Goal: Task Accomplishment & Management: Manage account settings

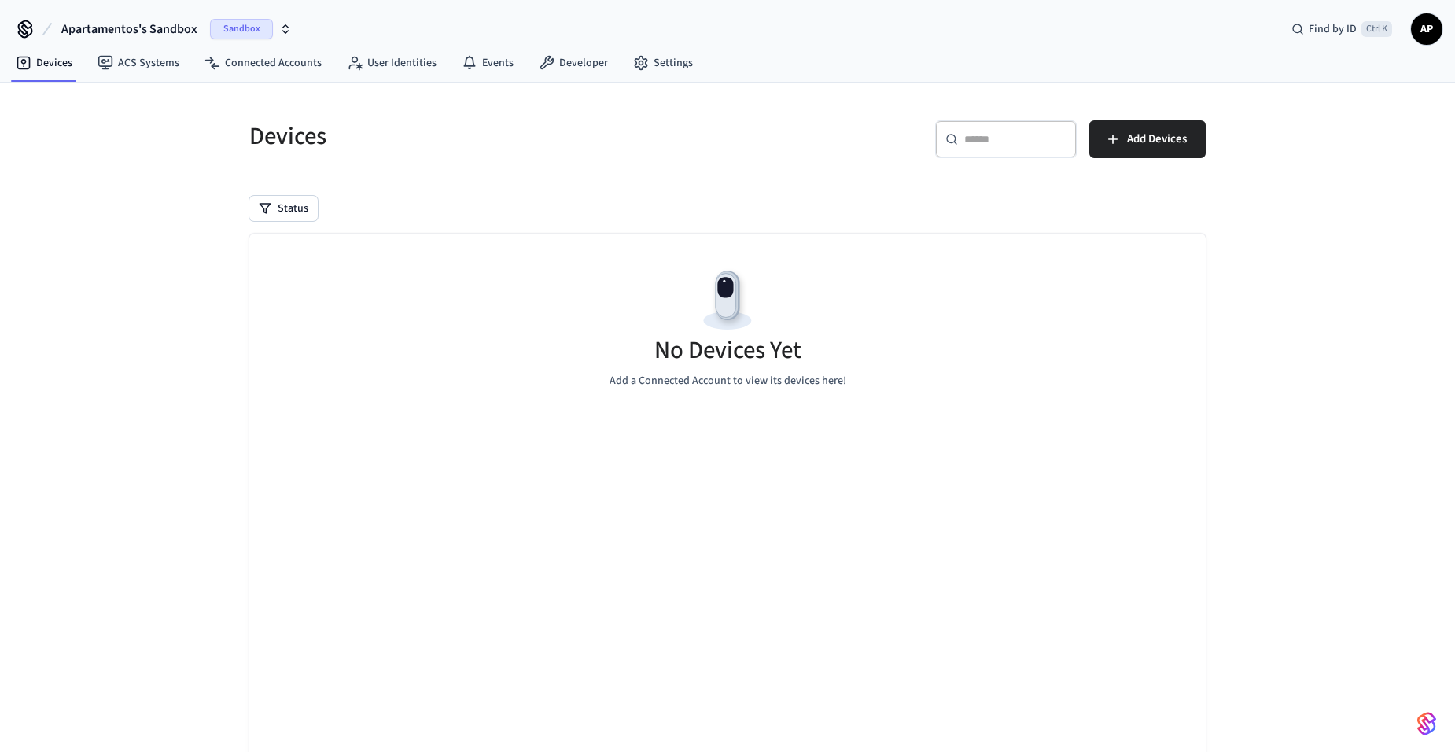
click at [134, 24] on span "Apartamentos's Sandbox" at bounding box center [129, 29] width 136 height 19
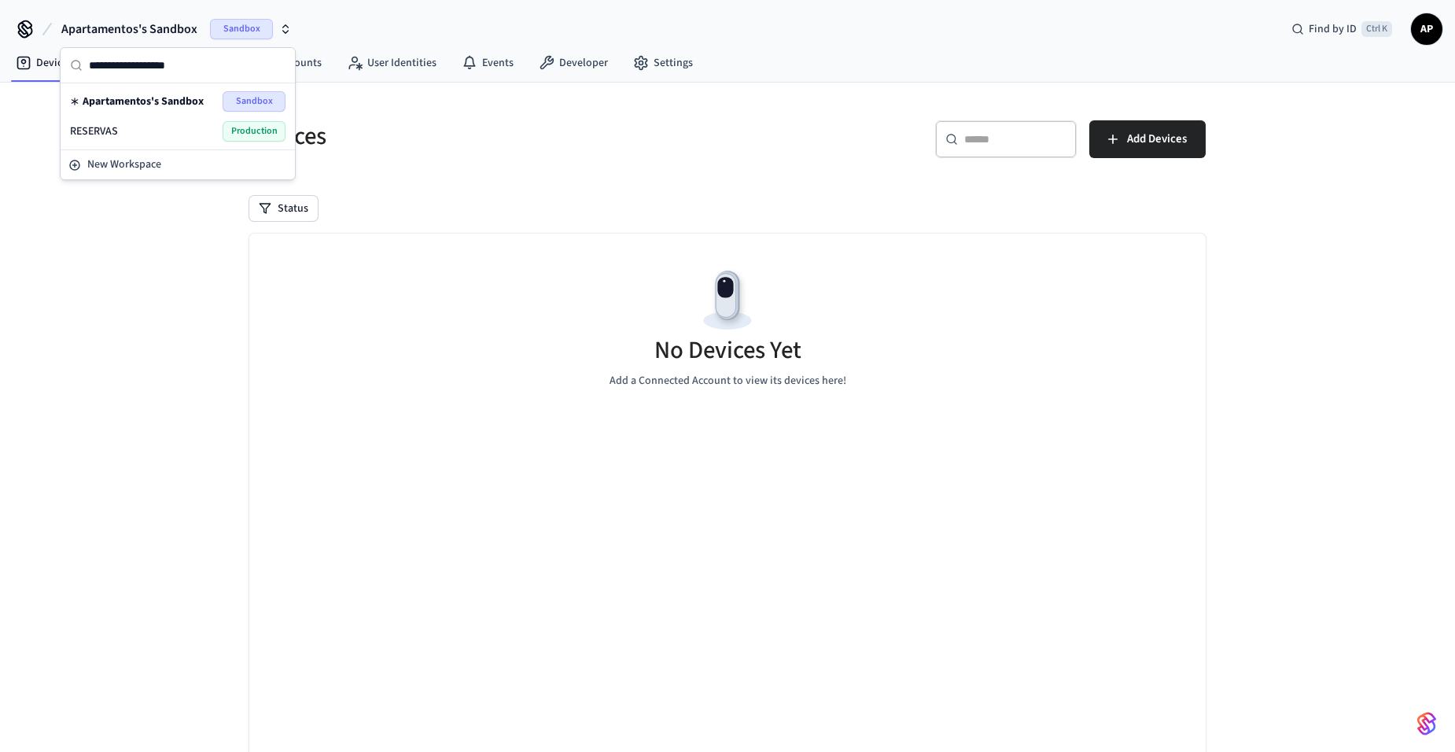
click at [129, 127] on div "RESERVAS Production" at bounding box center [178, 131] width 216 height 20
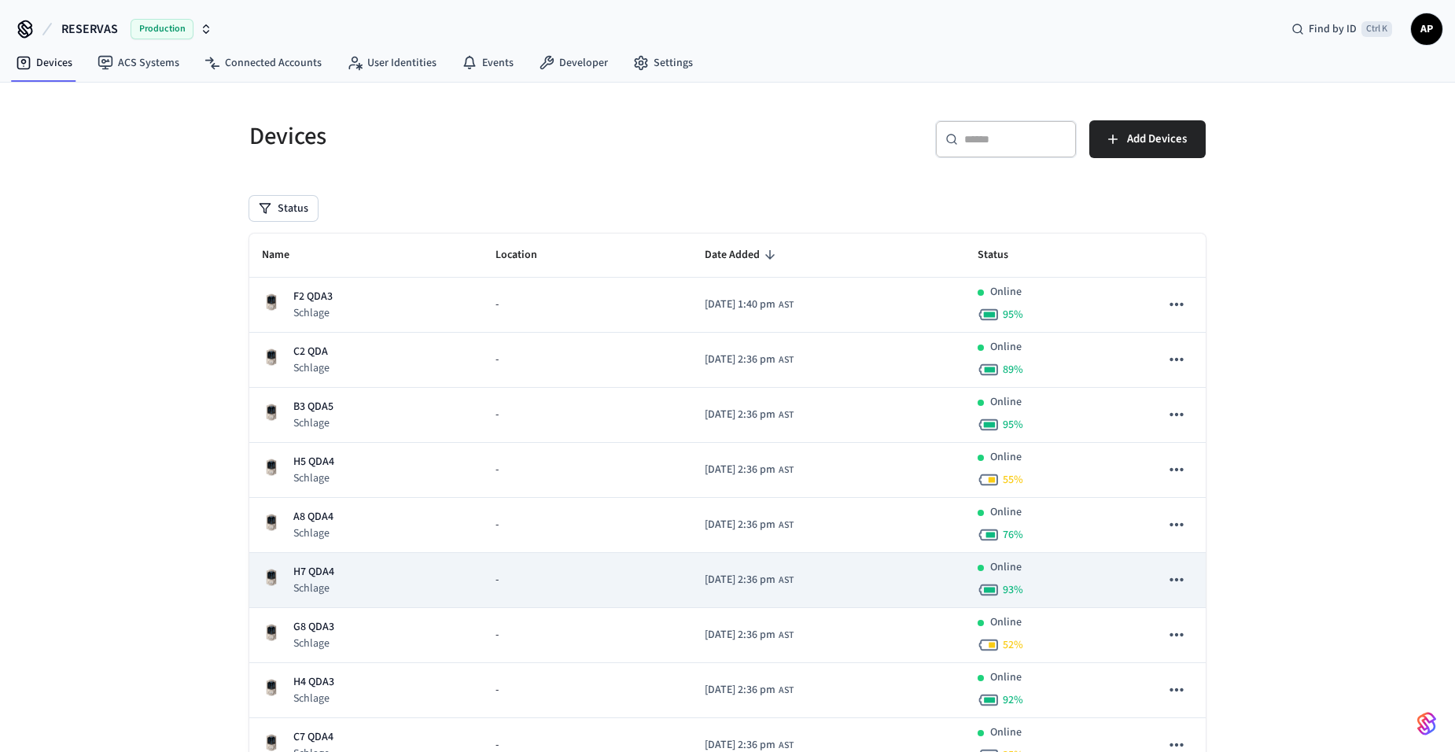
click at [329, 575] on p "H7 QDA4" at bounding box center [313, 572] width 41 height 17
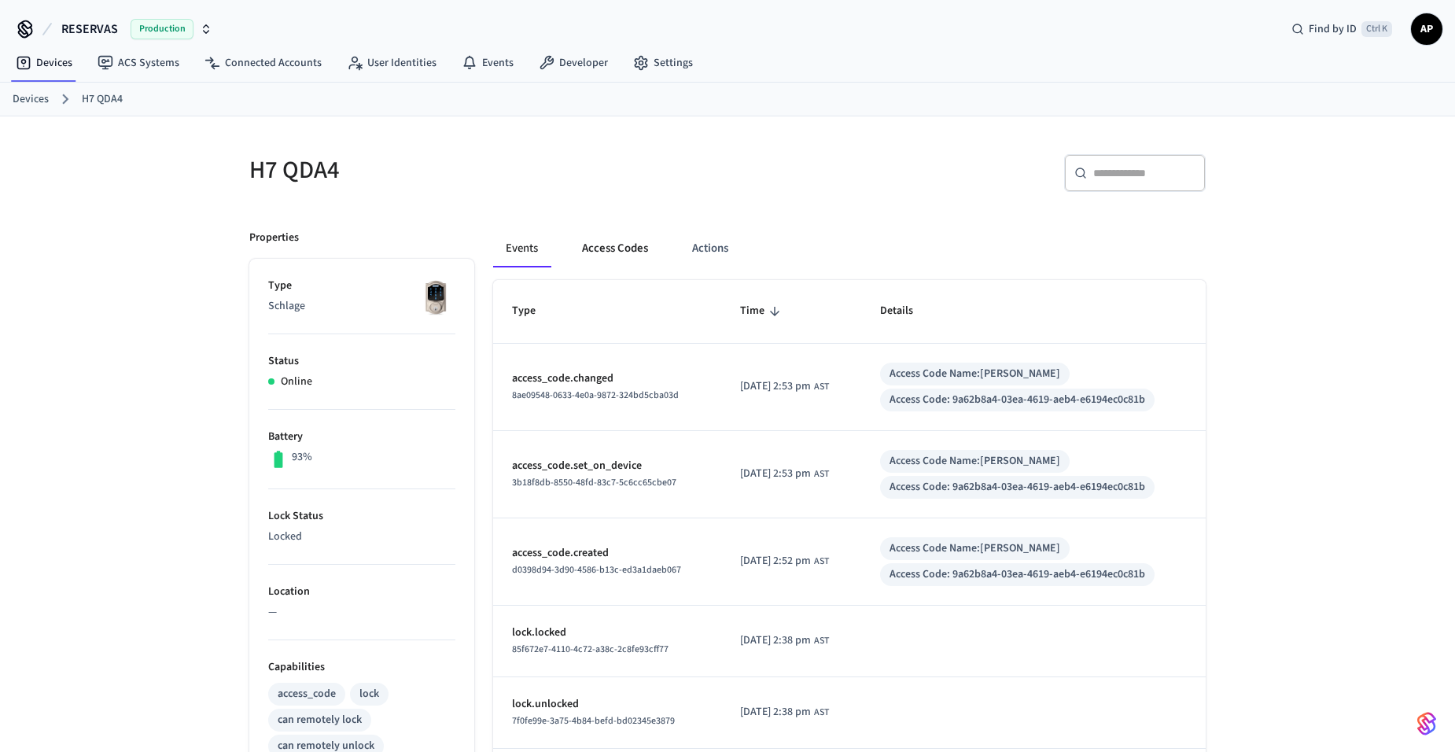
click at [591, 241] on button "Access Codes" at bounding box center [615, 249] width 91 height 38
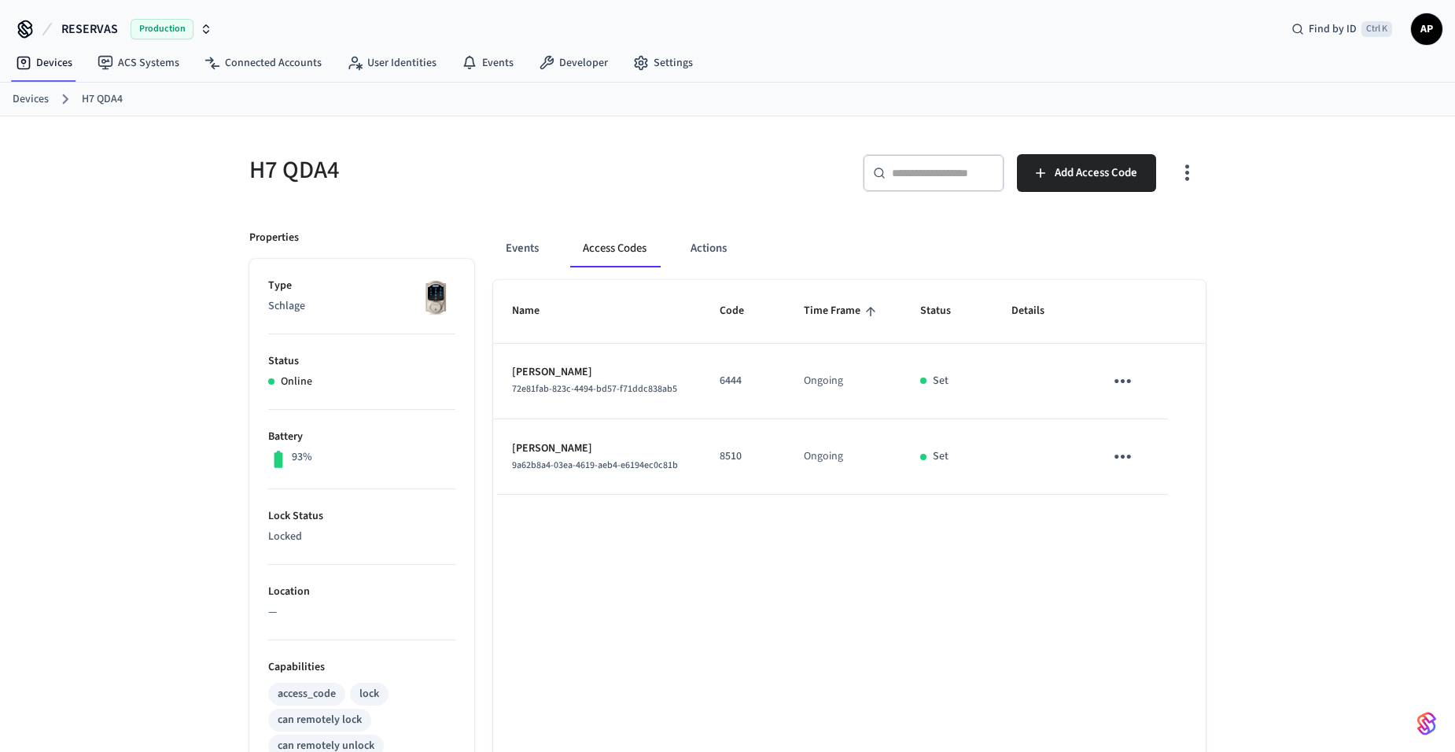
click at [1117, 387] on icon "sticky table" at bounding box center [1123, 381] width 24 height 24
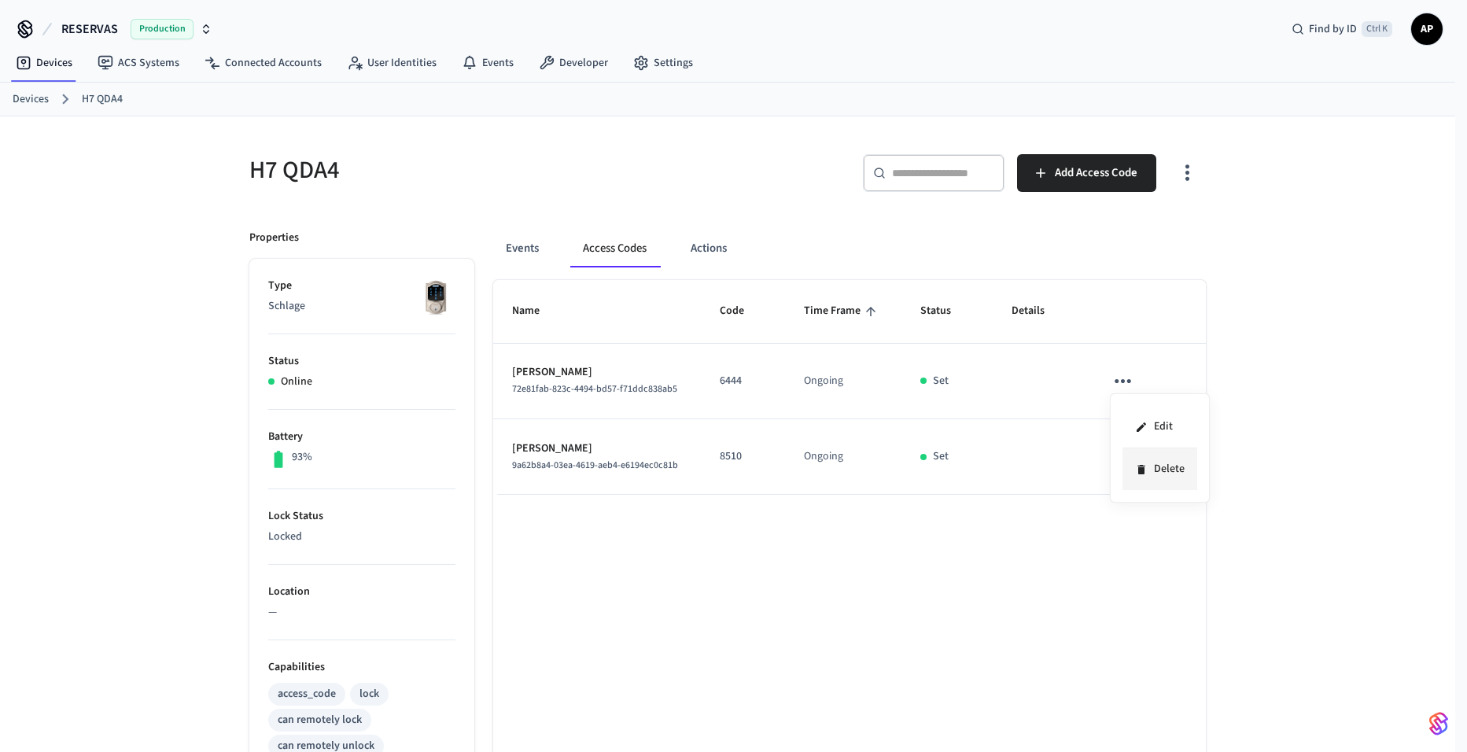
click at [1149, 467] on li "Delete" at bounding box center [1160, 469] width 75 height 42
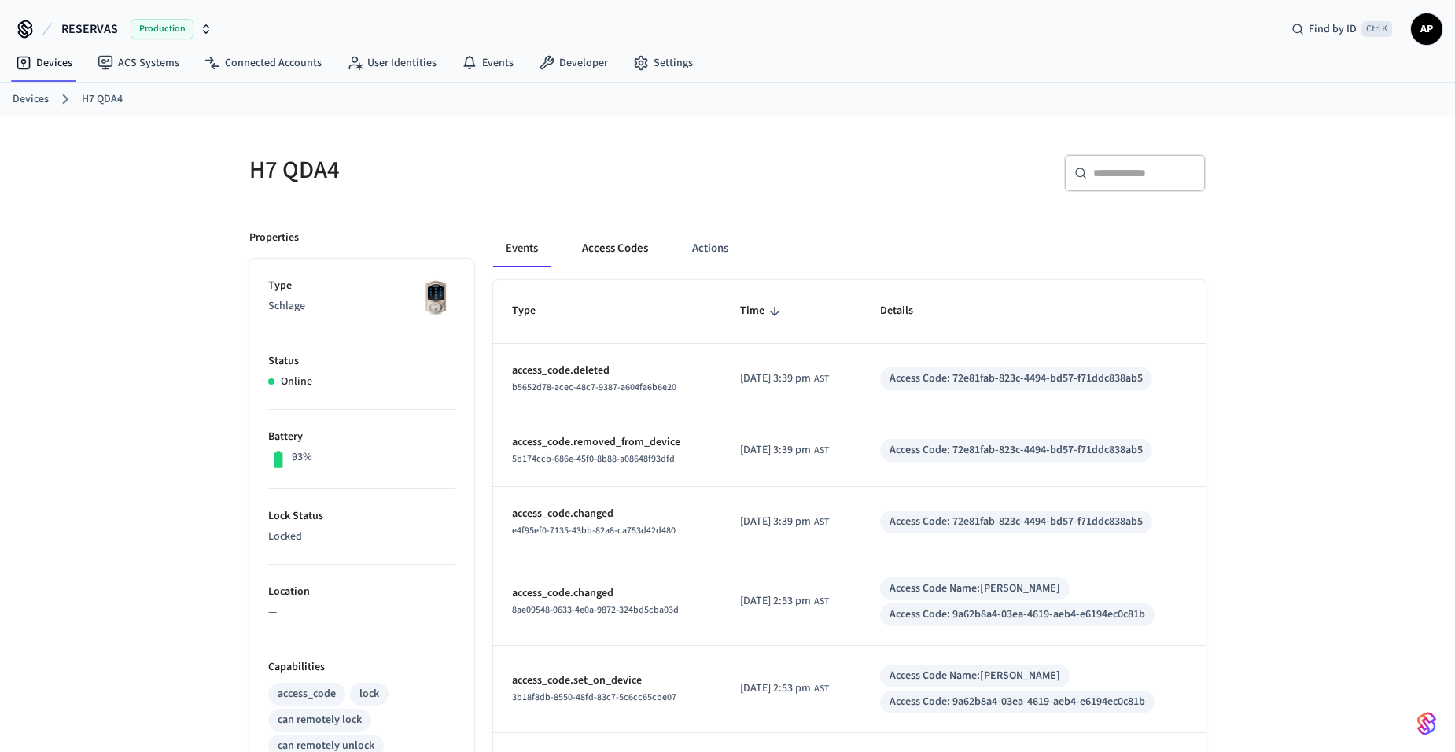
click at [607, 236] on button "Access Codes" at bounding box center [615, 249] width 91 height 38
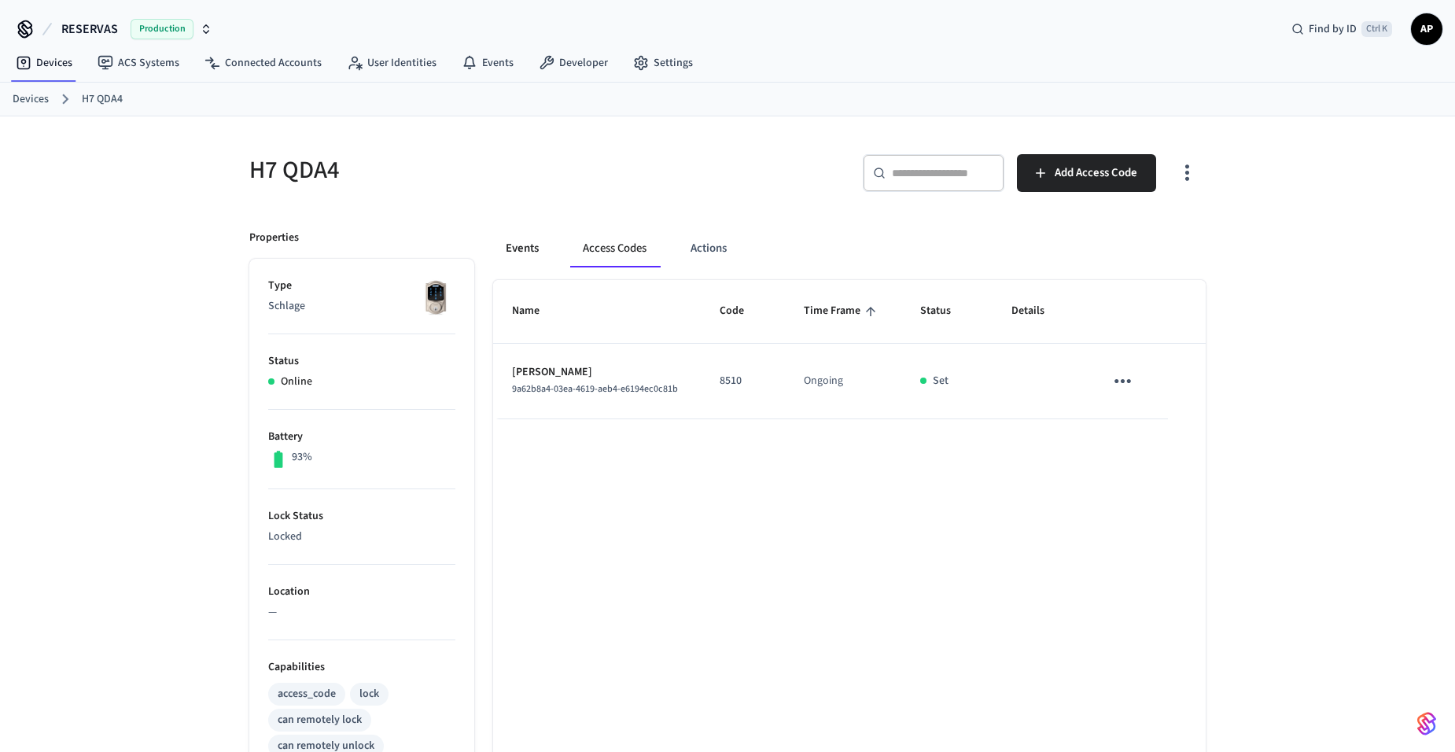
click at [517, 251] on button "Events" at bounding box center [522, 249] width 58 height 38
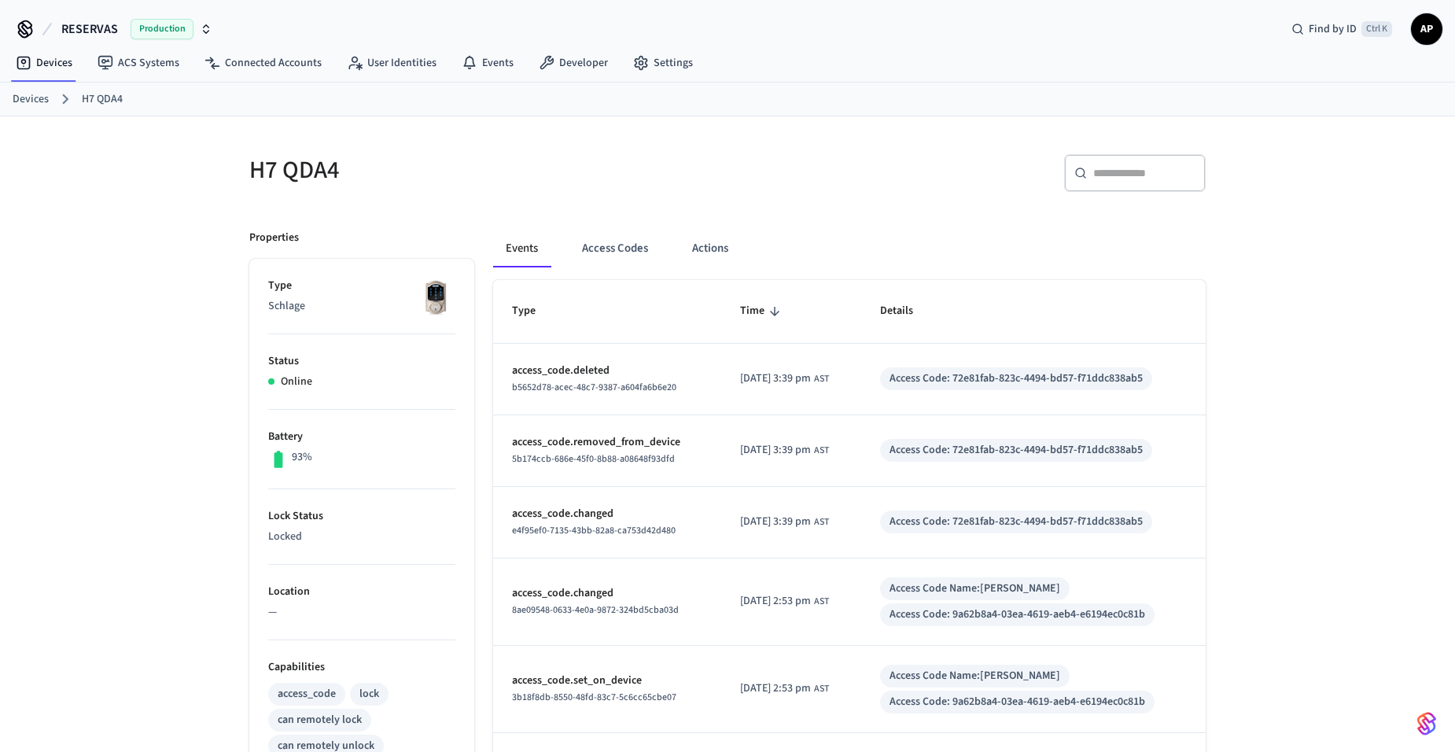
click at [50, 104] on ol "Devices H7 QDA4" at bounding box center [734, 99] width 1443 height 20
click at [13, 99] on link "Devices" at bounding box center [31, 99] width 36 height 17
